Goal: Task Accomplishment & Management: Use online tool/utility

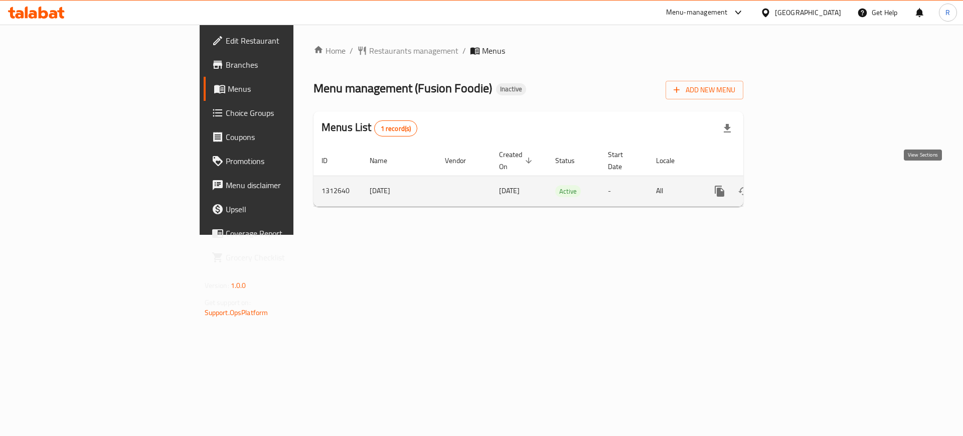
click at [804, 181] on link "enhanced table" at bounding box center [792, 191] width 24 height 24
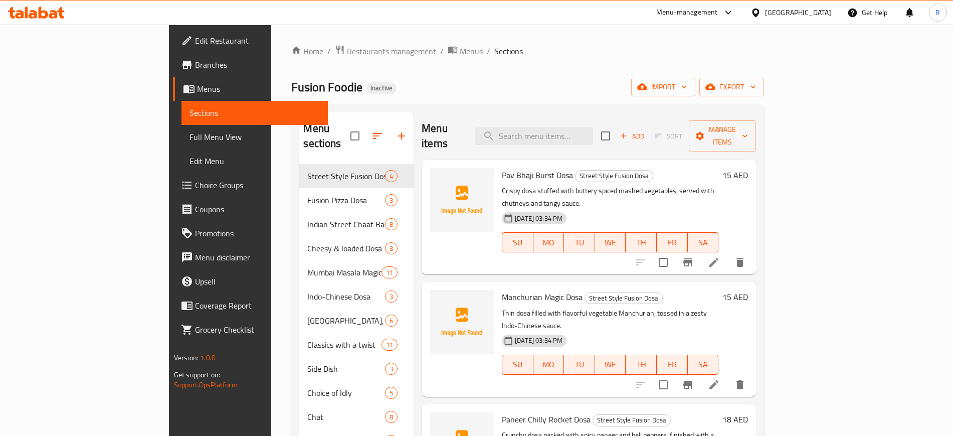
click at [190, 139] on span "Full Menu View" at bounding box center [255, 137] width 130 height 12
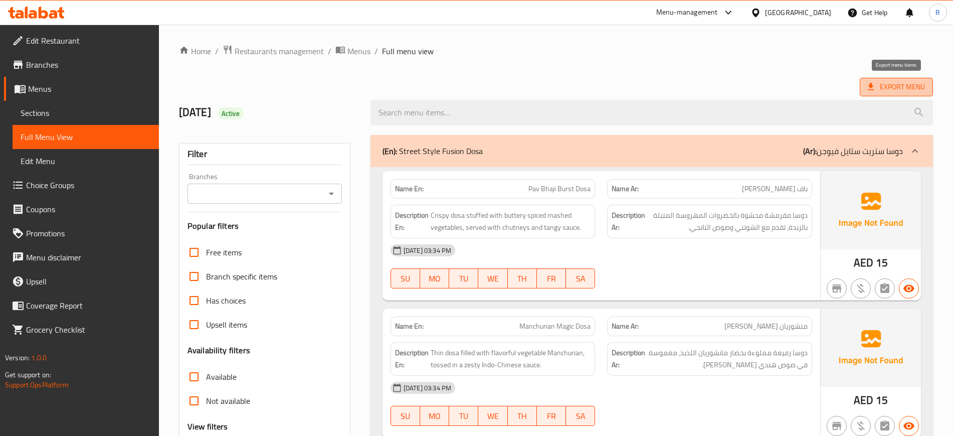
click at [877, 91] on span "Export Menu" at bounding box center [896, 87] width 57 height 13
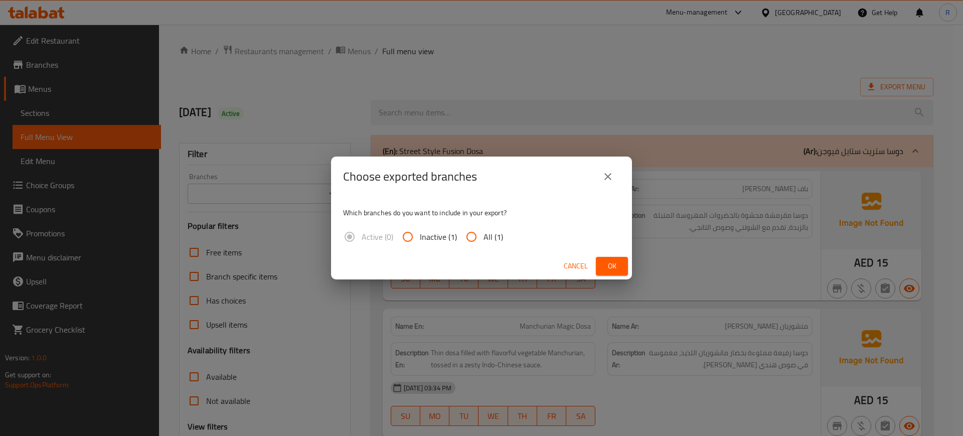
click at [466, 239] on input "All (1)" at bounding box center [471, 237] width 24 height 24
radio input "true"
click at [610, 264] on span "Ok" at bounding box center [612, 266] width 16 height 13
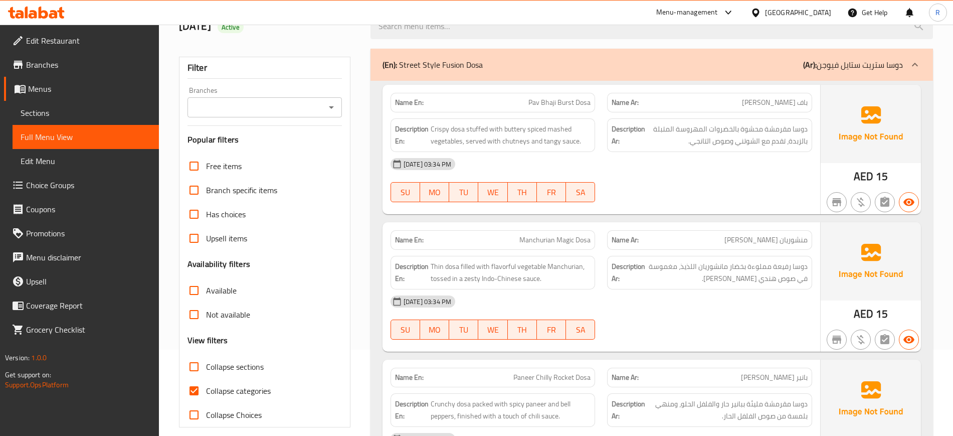
scroll to position [125, 0]
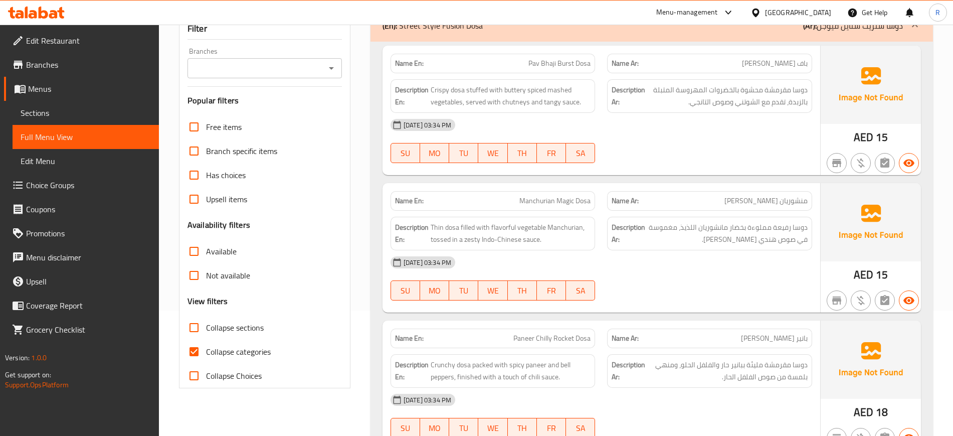
click at [186, 352] on input "Collapse categories" at bounding box center [194, 352] width 24 height 24
checkbox input "false"
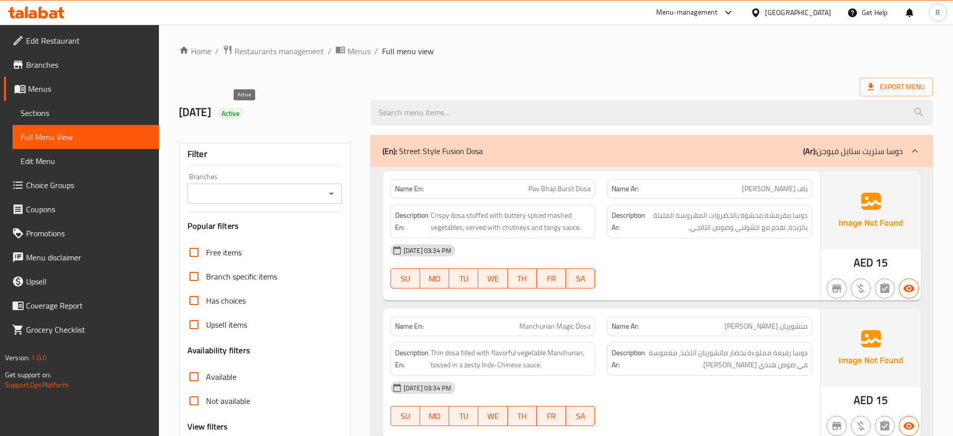
click at [244, 109] on span "Active" at bounding box center [231, 114] width 26 height 10
copy span "Active"
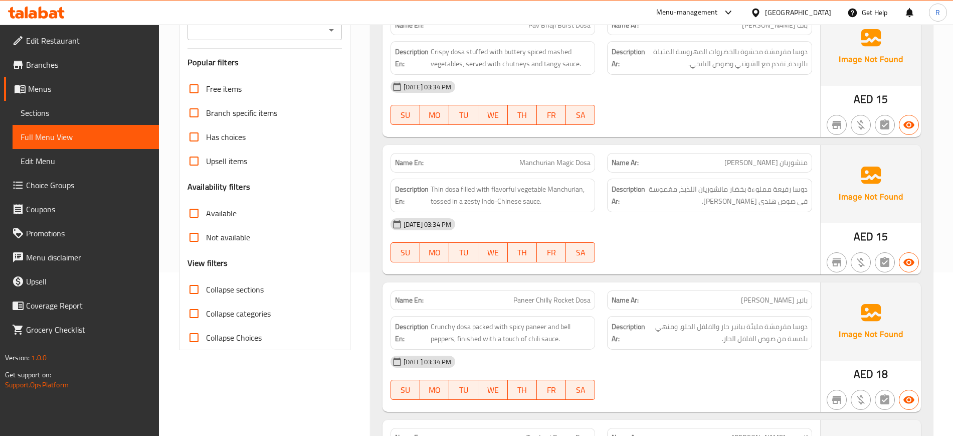
scroll to position [188, 0]
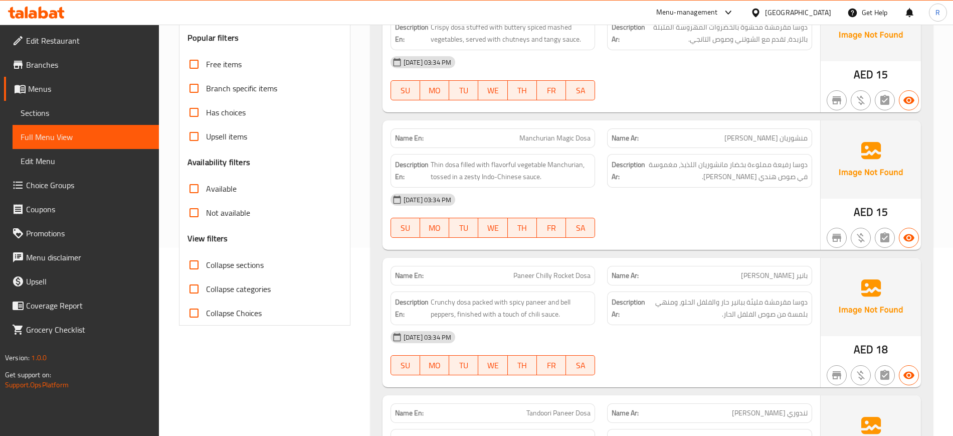
click at [303, 232] on div "Free items Branch specific items Has choices Upsell items Availability filters …" at bounding box center [265, 188] width 154 height 273
